Goal: Task Accomplishment & Management: Use online tool/utility

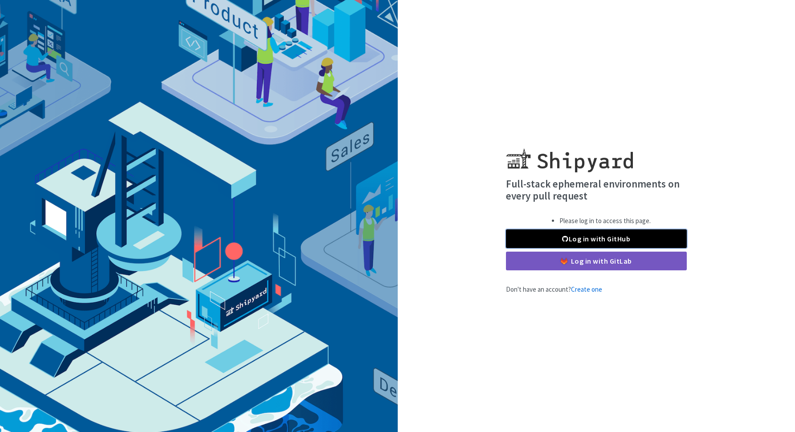
click at [572, 231] on link "Log in with GitHub" at bounding box center [596, 238] width 181 height 19
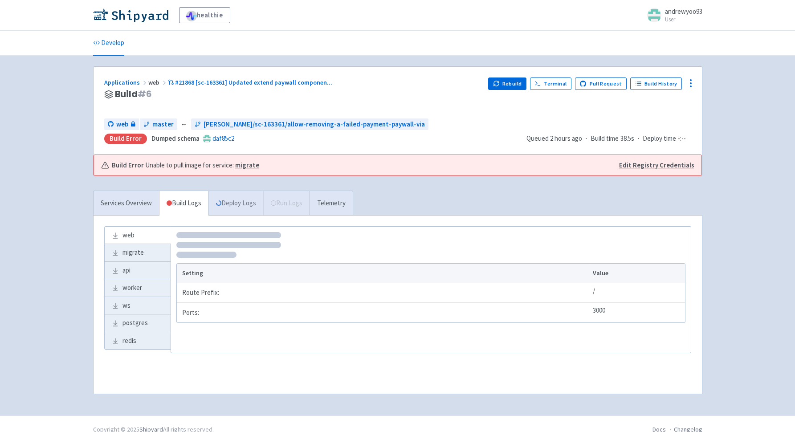
click at [249, 206] on link "Deploy Logs" at bounding box center [235, 203] width 55 height 24
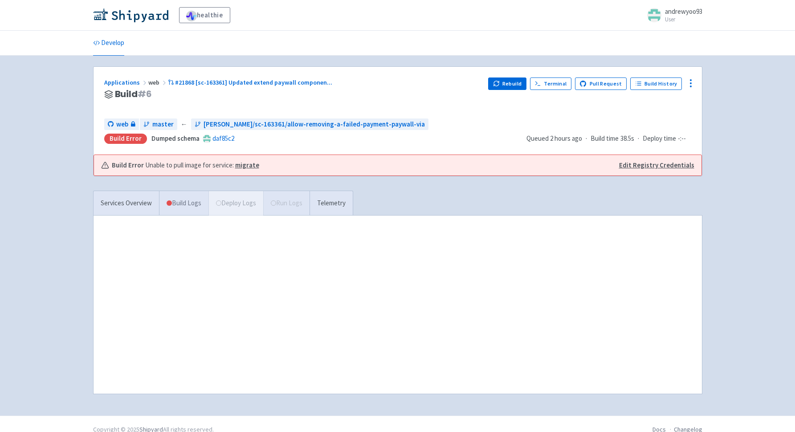
click at [195, 204] on link "Build Logs" at bounding box center [183, 203] width 49 height 24
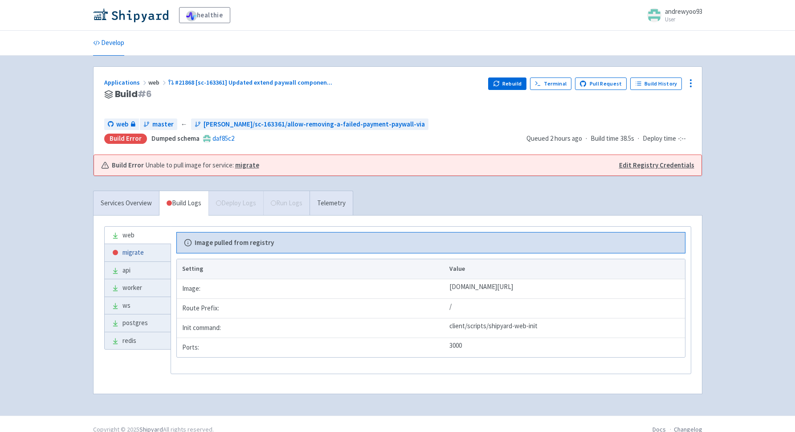
click at [120, 255] on link "migrate" at bounding box center [138, 252] width 66 height 17
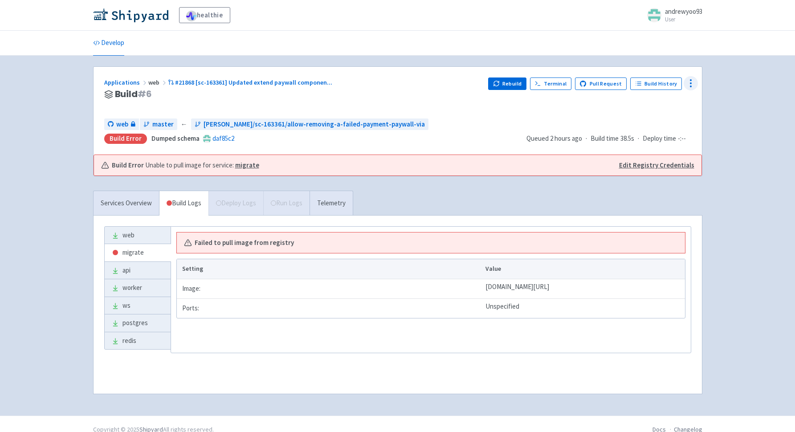
click at [684, 84] on div at bounding box center [690, 83] width 14 height 14
click at [660, 120] on span "Data Dashboard" at bounding box center [650, 119] width 45 height 12
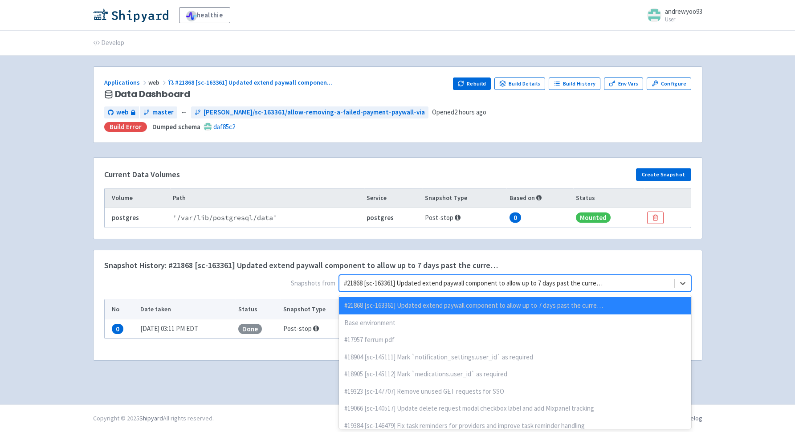
click at [515, 286] on div at bounding box center [507, 283] width 326 height 12
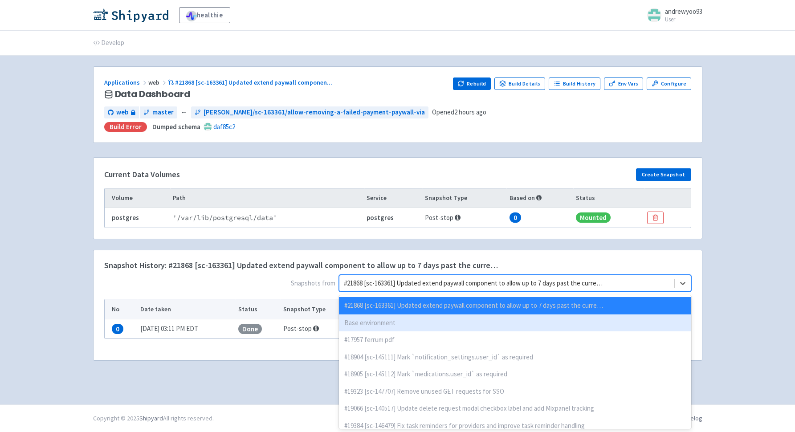
click at [442, 321] on div "Base environment" at bounding box center [515, 322] width 352 height 17
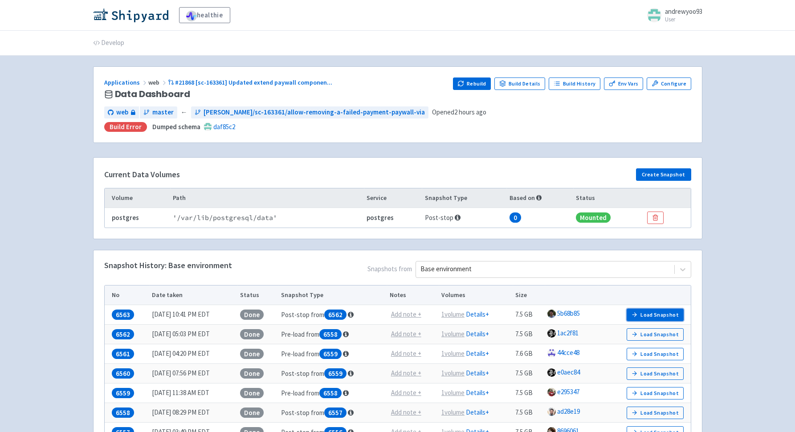
click at [658, 316] on button "Load Snapshot" at bounding box center [654, 314] width 57 height 12
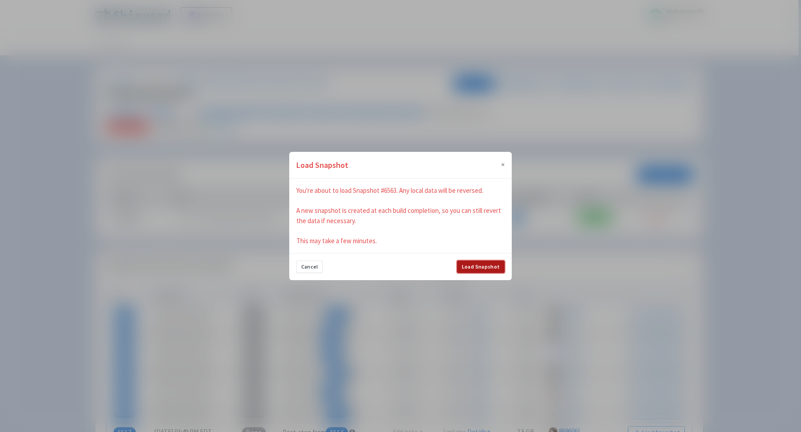
click at [478, 267] on button "Load Snapshot" at bounding box center [481, 266] width 48 height 12
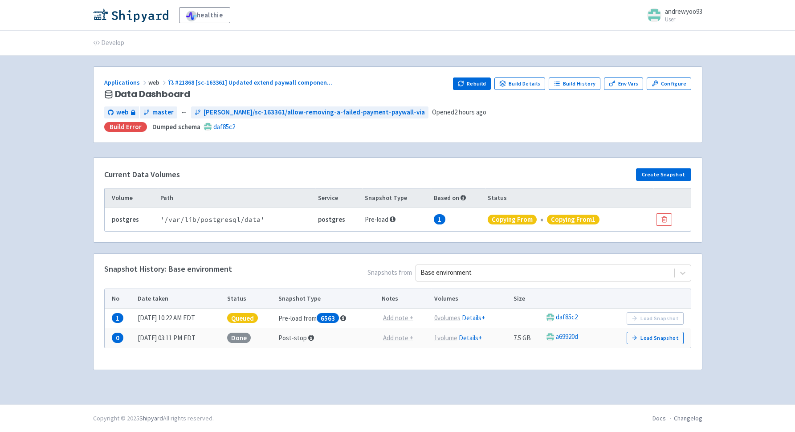
click at [720, 270] on div "healthie andrewyoo93 User Profile Sign out Develop" at bounding box center [397, 202] width 795 height 404
click at [720, 263] on div "healthie andrewyoo93 User Profile Sign out Develop" at bounding box center [397, 202] width 795 height 404
click at [726, 281] on div "healthie andrewyoo93 User Profile Sign out Develop" at bounding box center [397, 202] width 795 height 404
click at [726, 283] on div "healthie andrewyoo93 User Profile Sign out Develop" at bounding box center [397, 202] width 795 height 404
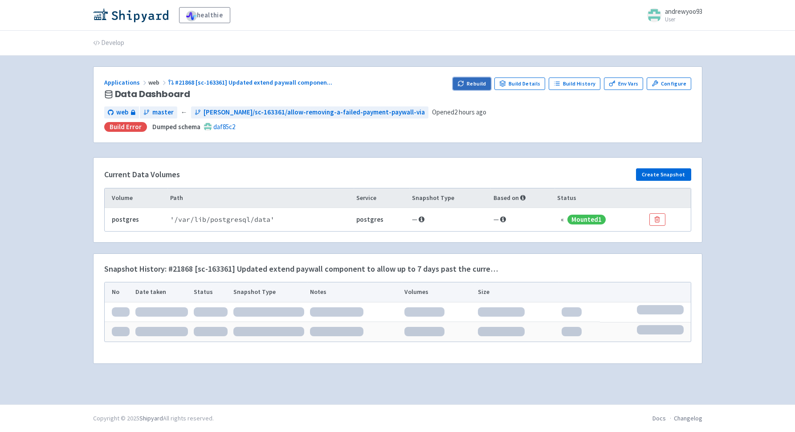
click at [480, 81] on button "Rebuild" at bounding box center [472, 83] width 38 height 12
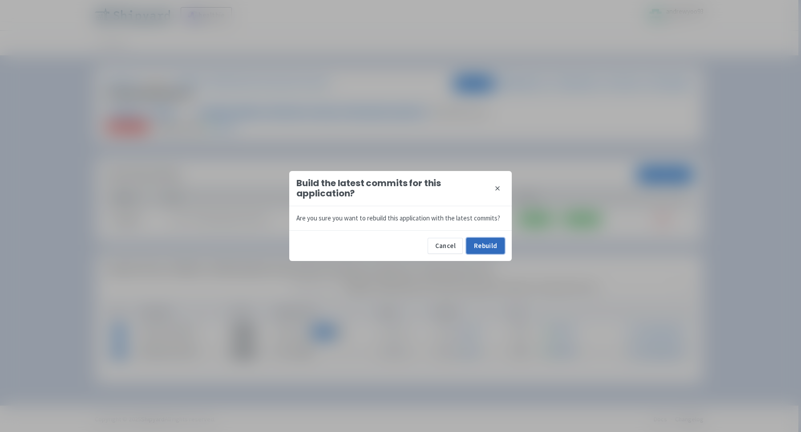
click at [485, 243] on button "Rebuild" at bounding box center [485, 246] width 38 height 16
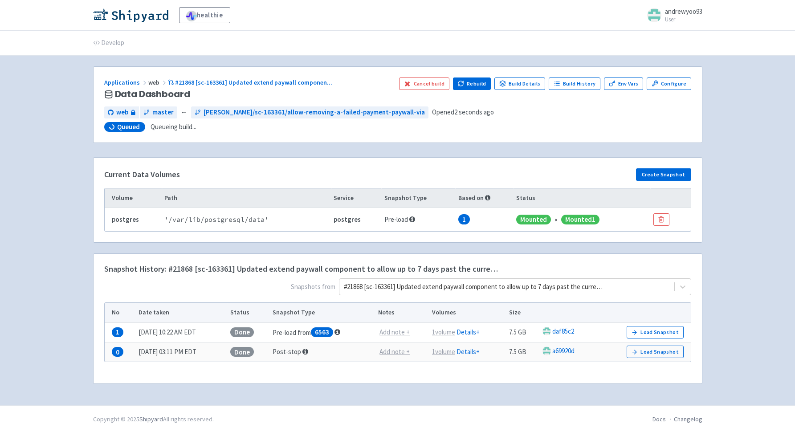
click at [71, 167] on div "healthie andrewyoo93 User Profile Sign out Develop" at bounding box center [397, 202] width 795 height 405
